Goal: Information Seeking & Learning: Learn about a topic

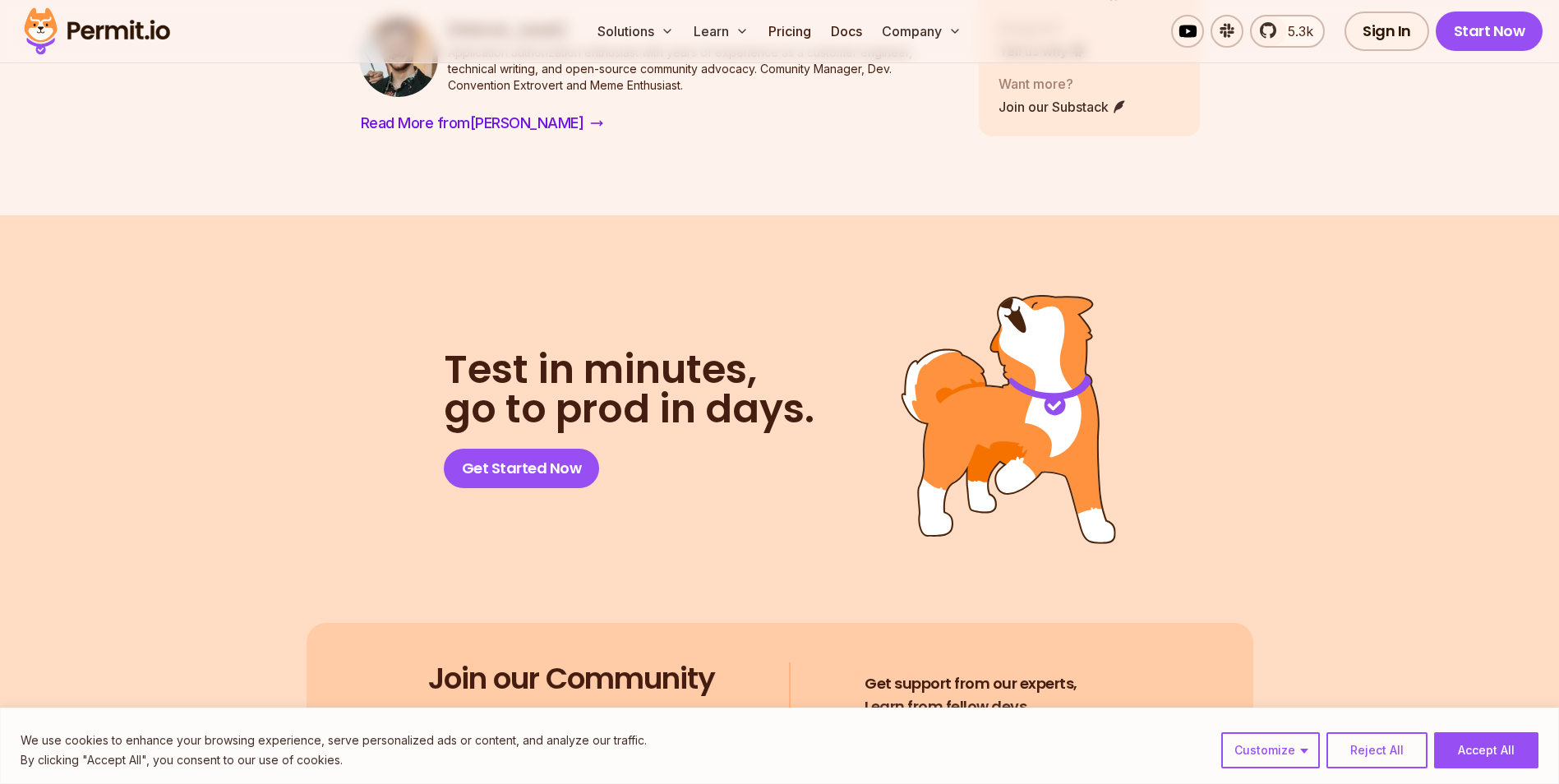
scroll to position [6919, 0]
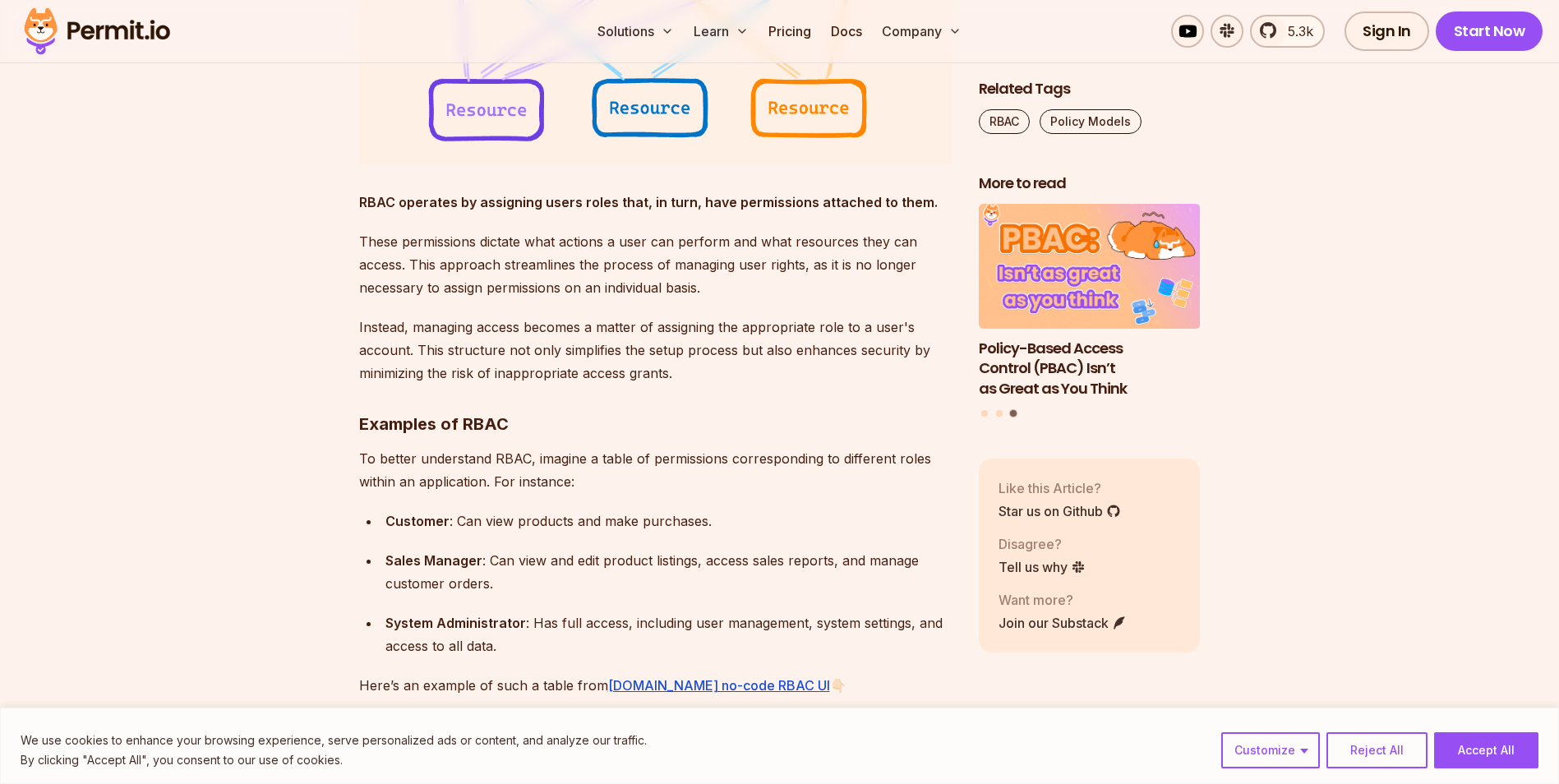
scroll to position [1929, 0]
click at [1504, 735] on button "Accept All" at bounding box center [1486, 750] width 104 height 36
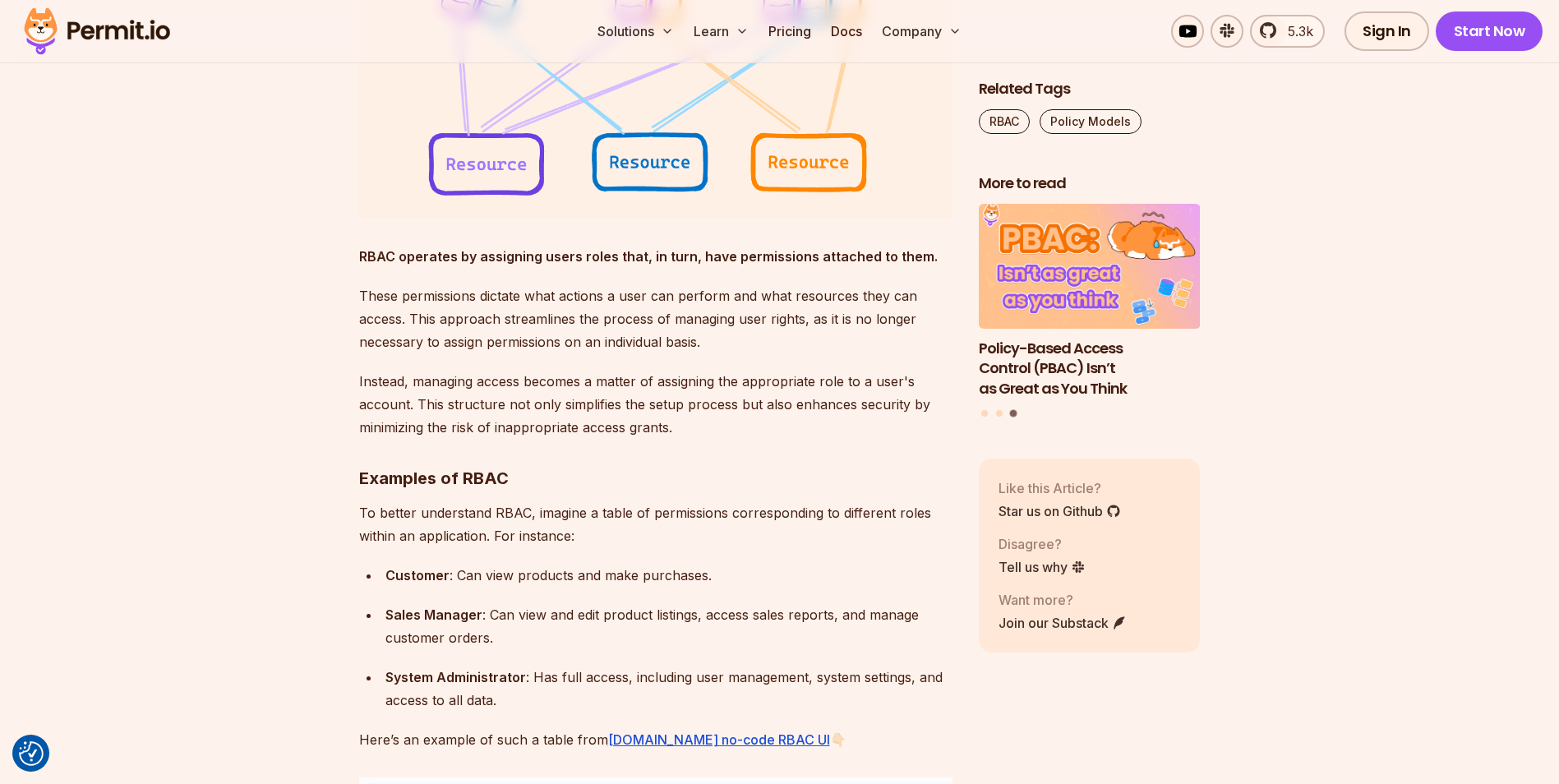
scroll to position [1871, 0]
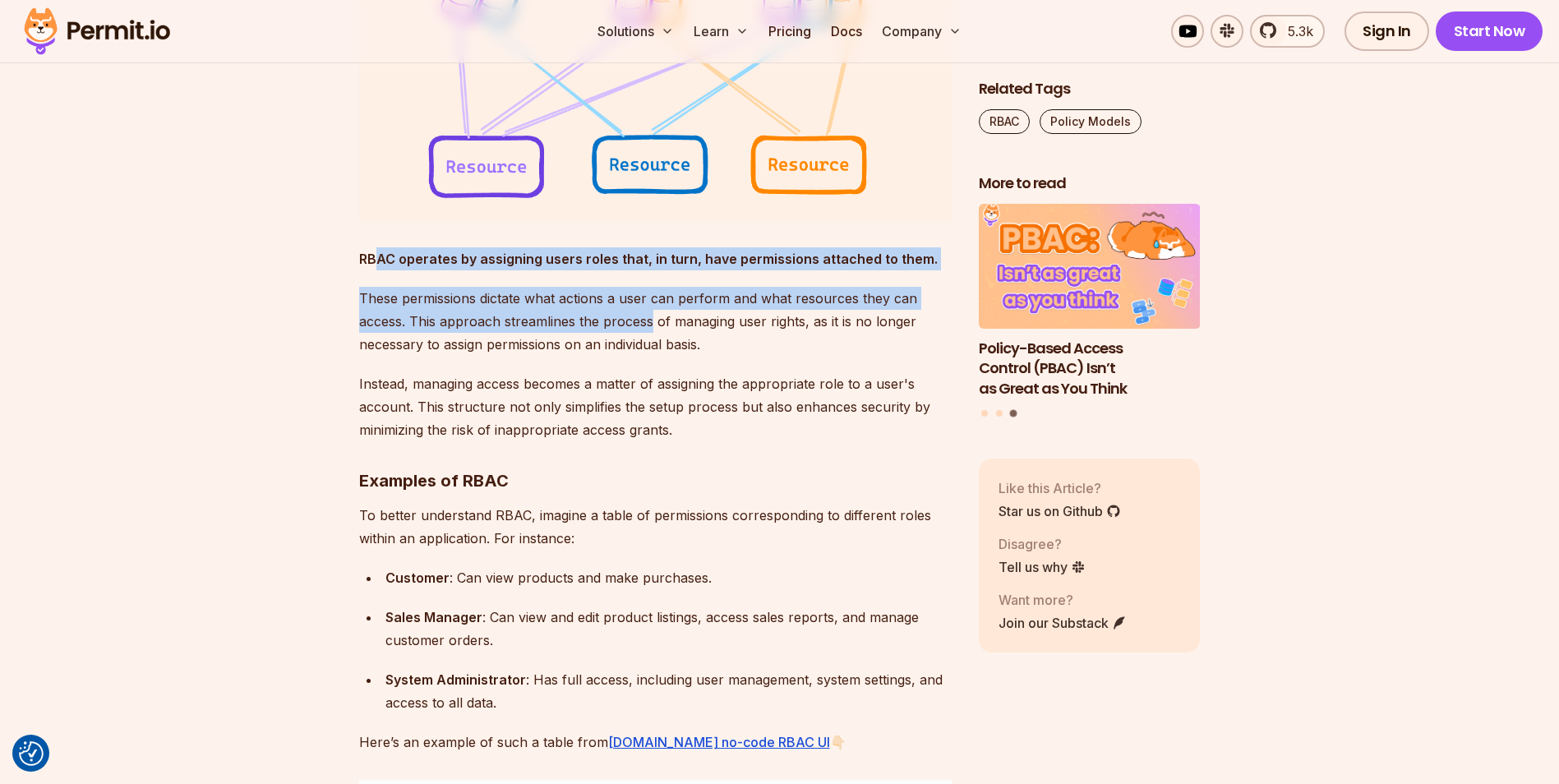
drag, startPoint x: 374, startPoint y: 253, endPoint x: 650, endPoint y: 320, distance: 284.0
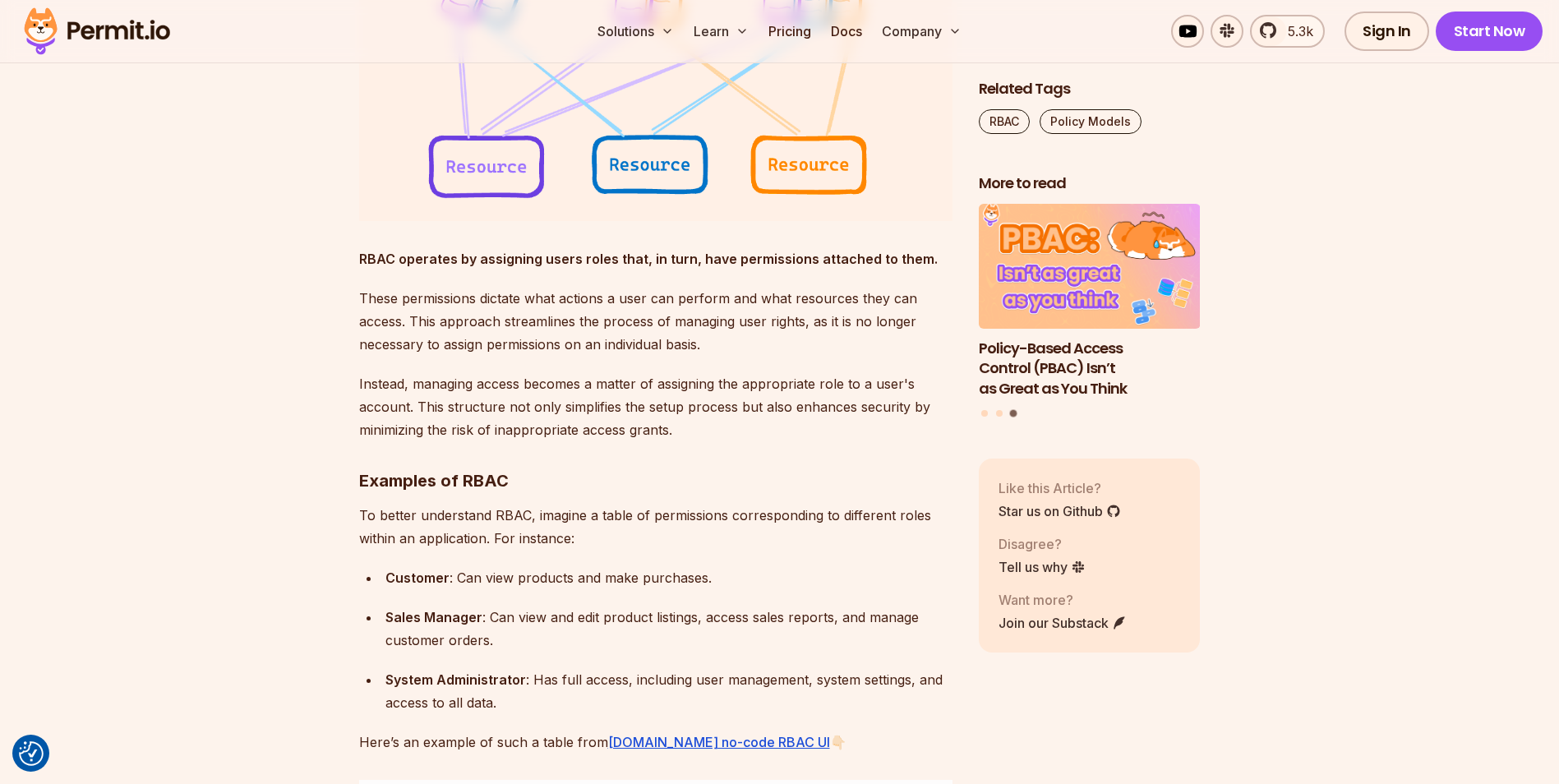
drag, startPoint x: 650, startPoint y: 320, endPoint x: 667, endPoint y: 408, distance: 89.6
click at [667, 408] on p "Instead, managing access becomes a matter of assigning the appropriate role to …" at bounding box center [655, 406] width 593 height 69
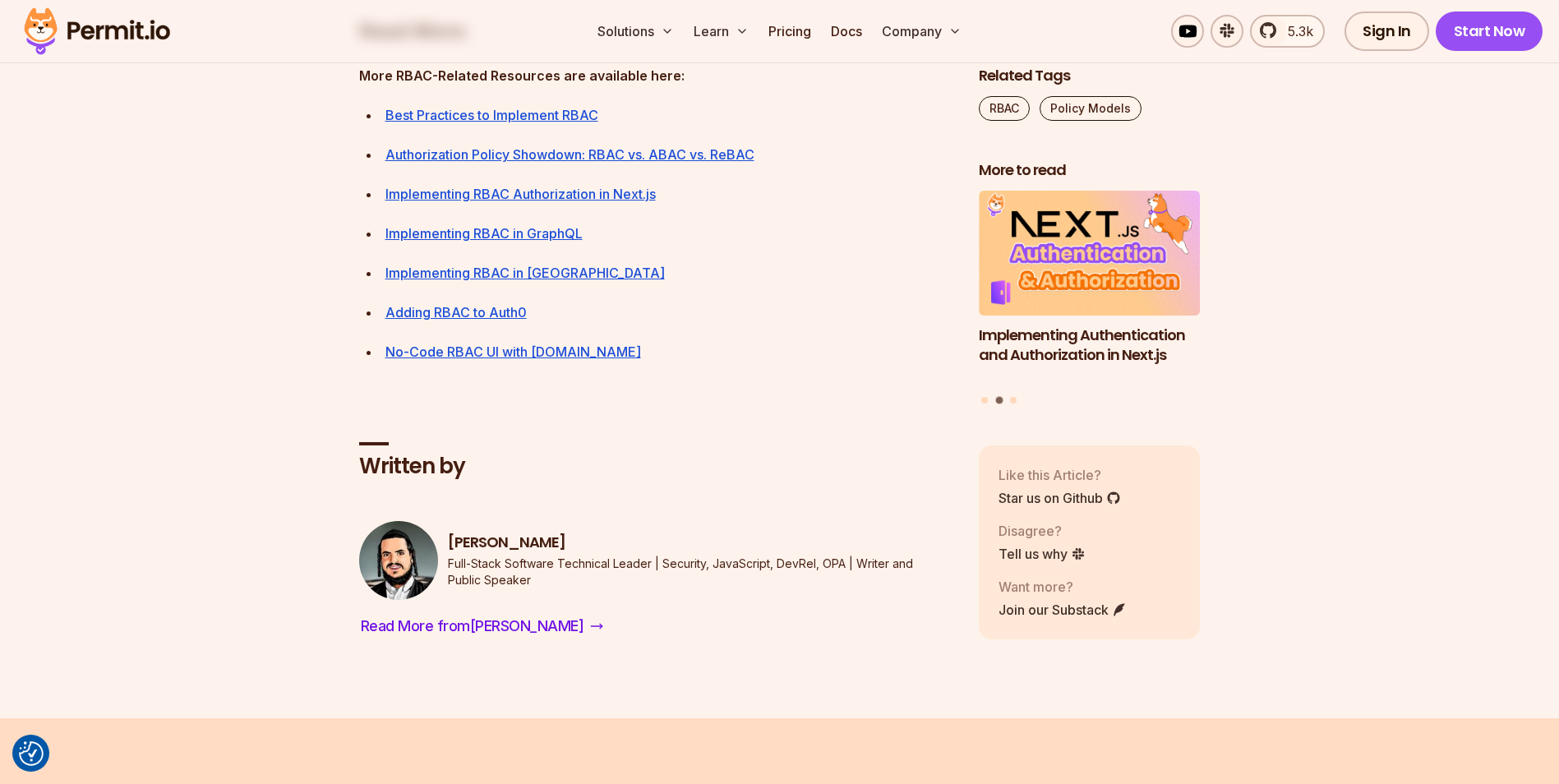
scroll to position [6294, 0]
